Goal: Transaction & Acquisition: Purchase product/service

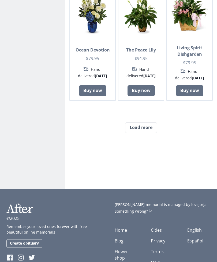
scroll to position [499, 0]
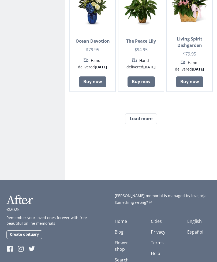
click at [47, 215] on p "Remember your loved ones forever with free beautiful online memorials" at bounding box center [47, 220] width 83 height 11
click at [28, 215] on p "Remember your loved ones forever with free beautiful online memorials" at bounding box center [47, 220] width 83 height 11
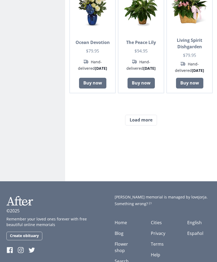
scroll to position [498, 0]
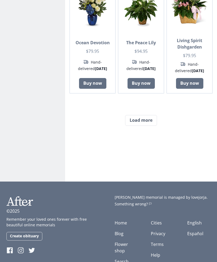
click at [126, 194] on span "[PERSON_NAME] memorial is managed by lovejorja." at bounding box center [161, 196] width 93 height 5
click at [129, 199] on div "[PERSON_NAME] memorial is managed by lovejorja. Something wrong? Flag" at bounding box center [163, 200] width 96 height 12
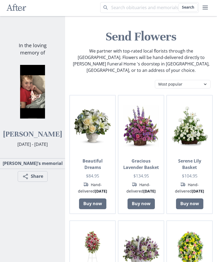
scroll to position [0, 0]
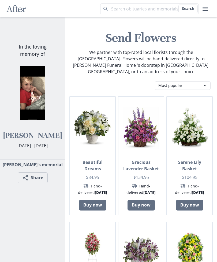
click at [206, 8] on icon "user menu" at bounding box center [205, 9] width 6 height 6
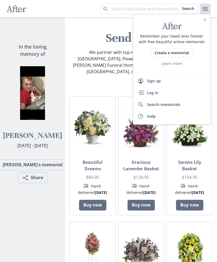
click at [173, 28] on icon "After" at bounding box center [172, 26] width 20 height 10
click at [205, 21] on icon "Close" at bounding box center [205, 19] width 3 height 3
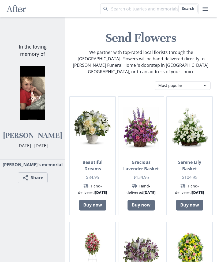
click at [125, 71] on header "Send Flowers We partner with top-rated local florists through the [GEOGRAPHIC_D…" at bounding box center [141, 54] width 148 height 49
click at [146, 81] on div "Most popular Table arrangements Baskets Plants Funerals Standing sprays Wreaths…" at bounding box center [141, 85] width 148 height 9
click at [129, 68] on header "Send Flowers We partner with top-rated local florists through the [GEOGRAPHIC_D…" at bounding box center [141, 54] width 148 height 49
click at [143, 71] on header "Send Flowers We partner with top-rated local florists through the [GEOGRAPHIC_D…" at bounding box center [141, 54] width 148 height 49
click at [121, 69] on header "Send Flowers We partner with top-rated local florists through the [GEOGRAPHIC_D…" at bounding box center [141, 54] width 148 height 49
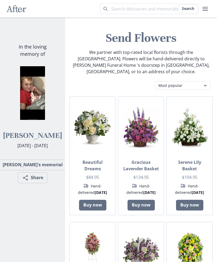
click at [147, 81] on div "Most popular Table arrangements Baskets Plants Funerals Standing sprays Wreaths…" at bounding box center [141, 85] width 148 height 9
click at [98, 52] on p "We partner with top-rated local florists through the [GEOGRAPHIC_DATA]. Flowers…" at bounding box center [141, 62] width 148 height 26
click at [102, 51] on p "We partner with top-rated local florists through the [GEOGRAPHIC_DATA]. Flowers…" at bounding box center [141, 62] width 148 height 26
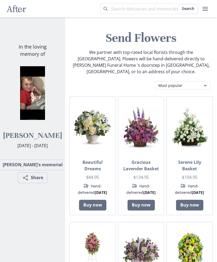
click at [102, 51] on p "We partner with top-rated local florists through the [GEOGRAPHIC_DATA]. Flowers…" at bounding box center [141, 62] width 148 height 26
click at [126, 14] on input "Search term" at bounding box center [149, 8] width 99 height 11
click at [130, 42] on h1 "Send Flowers" at bounding box center [141, 38] width 148 height 16
